Goal: Task Accomplishment & Management: Use online tool/utility

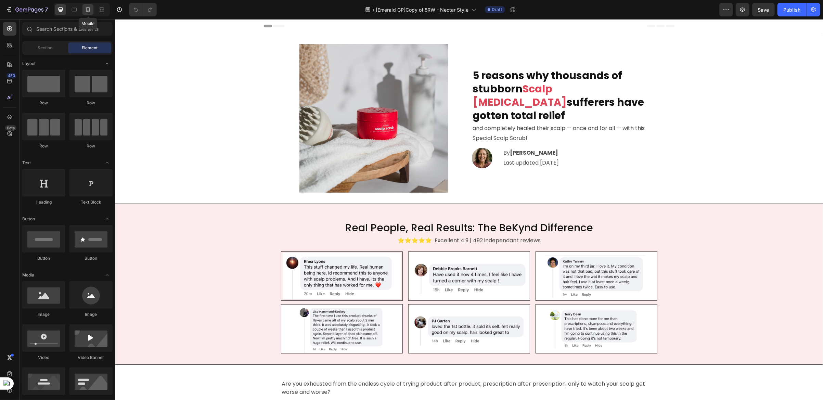
click at [88, 13] on icon at bounding box center [88, 9] width 7 height 7
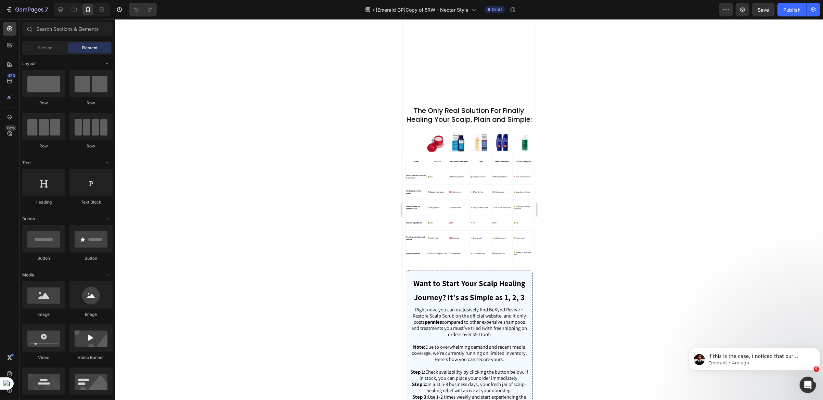
scroll to position [2876, 0]
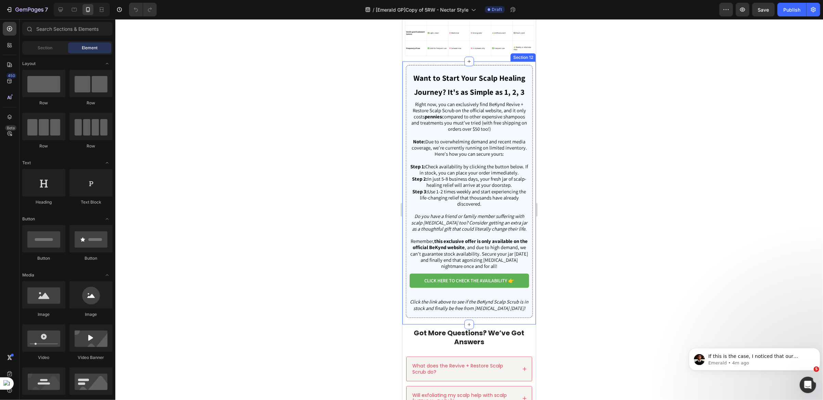
click at [523, 65] on div "Want to Start Your Scalp Healing Journey? It's as Simple as 1, 2, 3 Heading Rig…" at bounding box center [468, 193] width 133 height 256
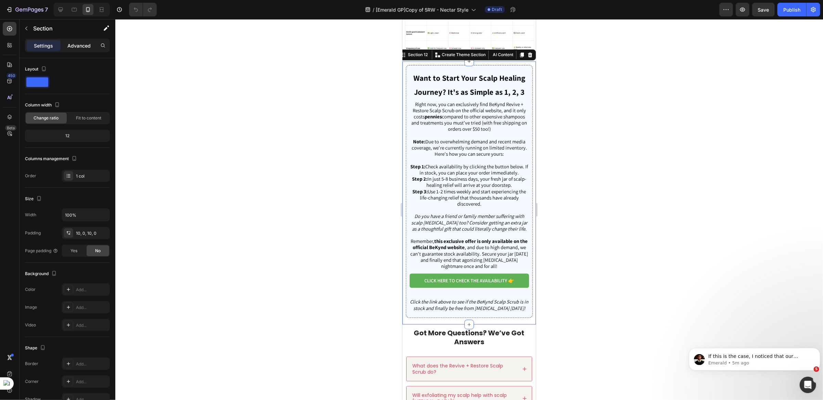
click at [79, 43] on p "Advanced" at bounding box center [78, 45] width 23 height 7
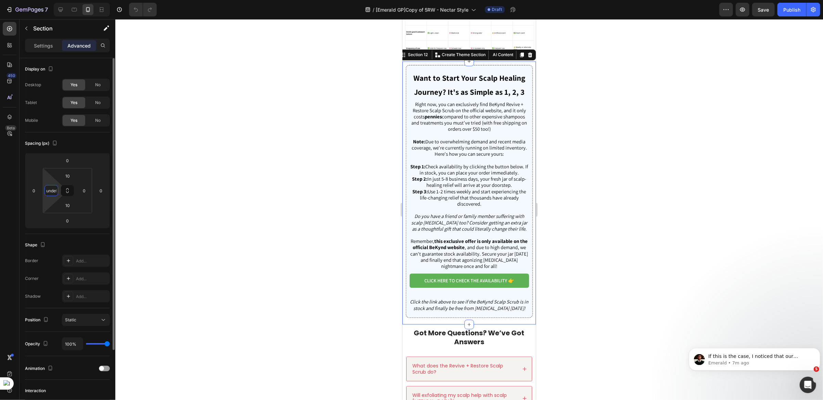
click at [54, 191] on input "undefined" at bounding box center [51, 190] width 10 height 10
type input "0"
click at [403, 64] on div "Want to Start Your Scalp Healing Journey? It's as Simple as 1, 2, 3 Heading Rig…" at bounding box center [468, 192] width 133 height 263
click at [96, 139] on div "Spacing (px)" at bounding box center [67, 143] width 85 height 11
click at [407, 100] on div "Want to Start Your Scalp Healing Journey? It's as Simple as 1, 2, 3 Heading Rig…" at bounding box center [469, 191] width 126 height 242
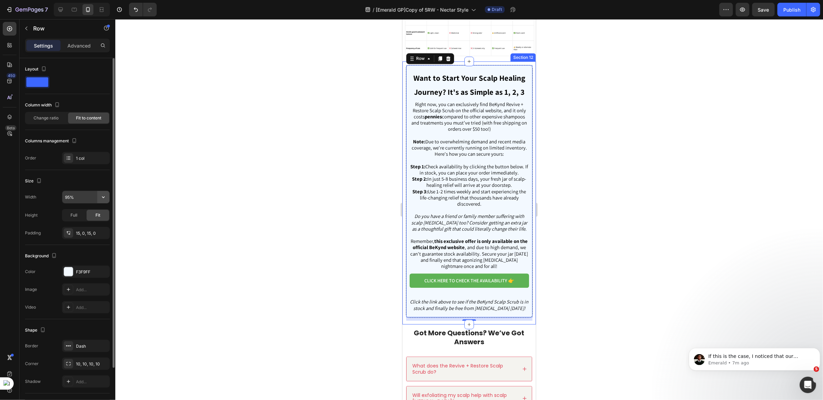
click at [101, 200] on icon "button" at bounding box center [103, 197] width 7 height 7
click at [73, 229] on p "Full 100%" at bounding box center [84, 228] width 39 height 6
type input "100%"
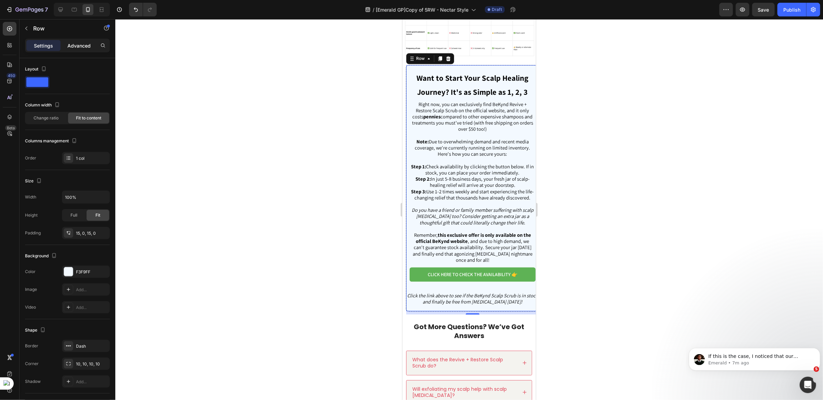
click at [78, 43] on p "Advanced" at bounding box center [78, 45] width 23 height 7
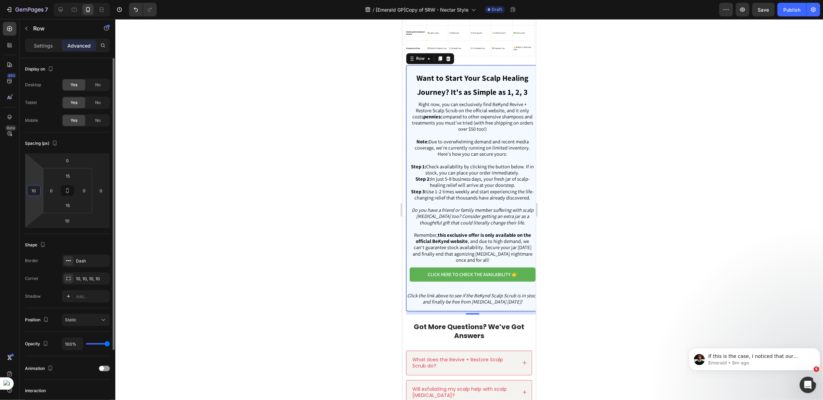
click at [35, 192] on input "10" at bounding box center [34, 190] width 10 height 10
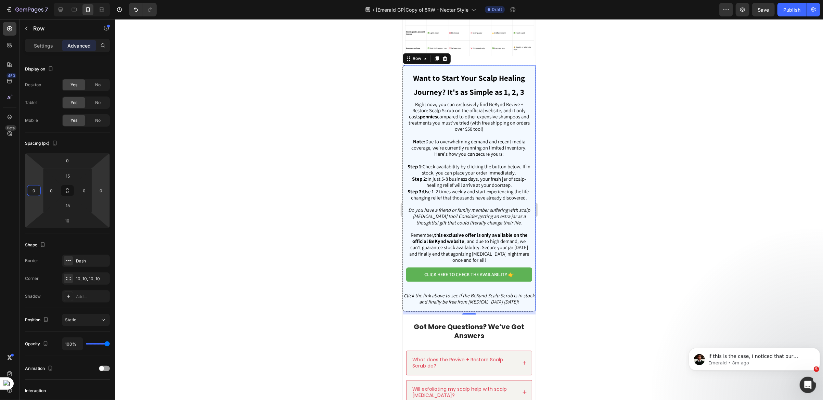
type input "0"
click at [458, 67] on div "Want to Start Your Scalp Healing Journey? It's as Simple as 1, 2, 3 Heading Rig…" at bounding box center [468, 188] width 133 height 246
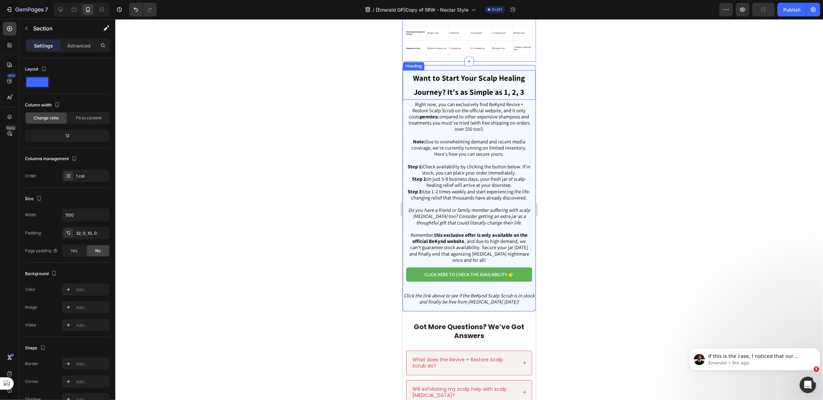
click at [407, 66] on div "Heading" at bounding box center [413, 66] width 19 height 6
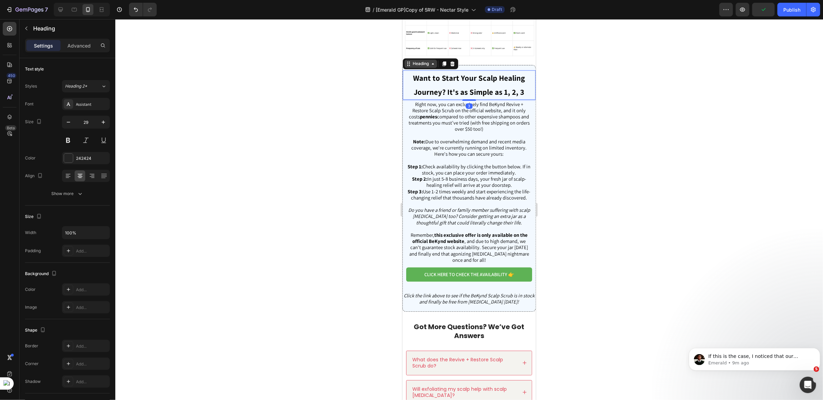
click at [425, 66] on div "Heading" at bounding box center [420, 64] width 19 height 6
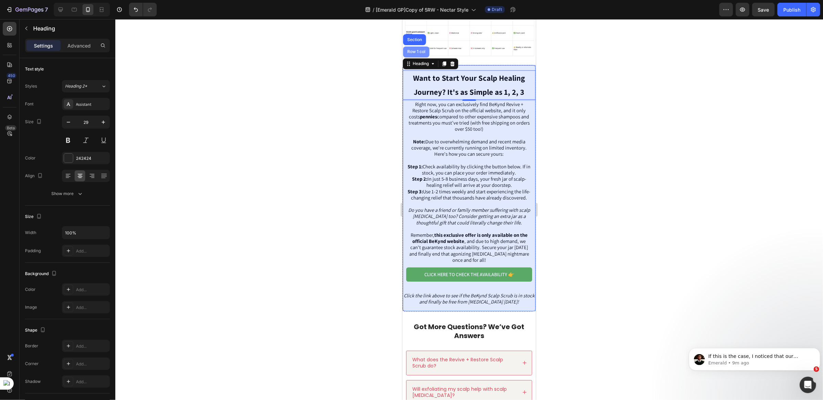
click at [419, 53] on div "Row 1 col" at bounding box center [416, 52] width 21 height 4
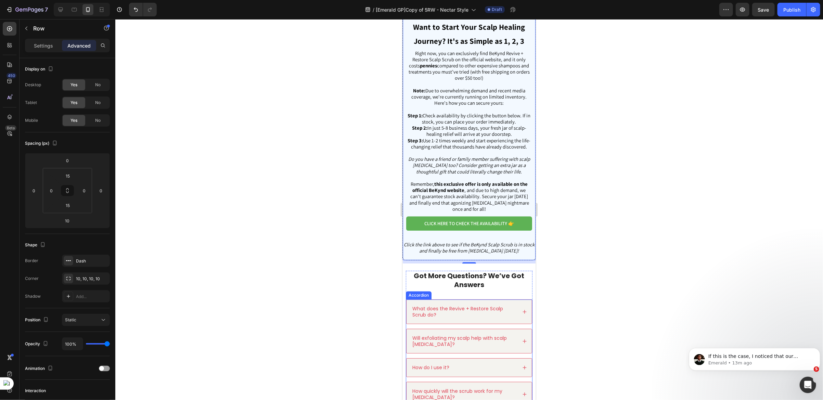
scroll to position [2773, 0]
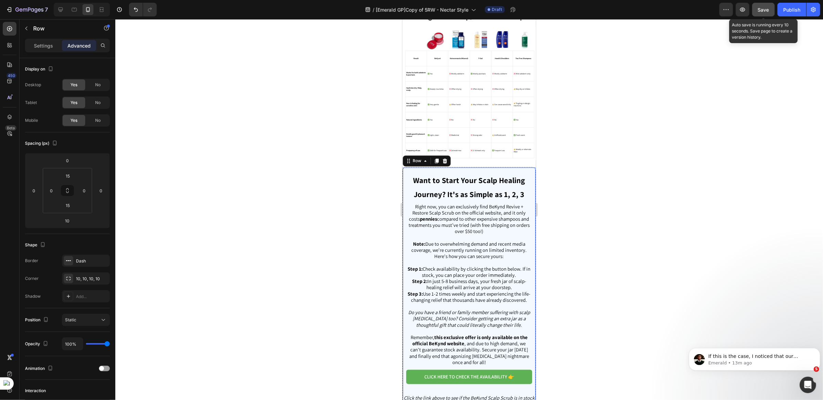
click at [760, 10] on span "Save" at bounding box center [763, 10] width 11 height 6
click at [745, 11] on icon "button" at bounding box center [742, 10] width 5 height 4
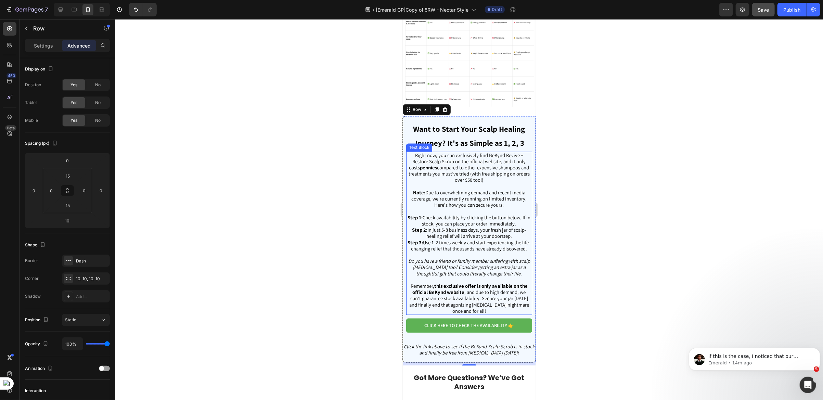
scroll to position [2876, 0]
